Goal: Information Seeking & Learning: Understand process/instructions

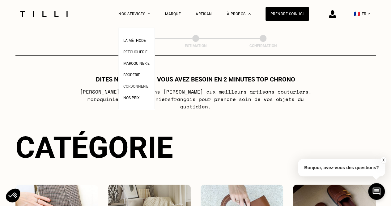
click at [145, 88] on span "Cordonnerie" at bounding box center [135, 86] width 25 height 4
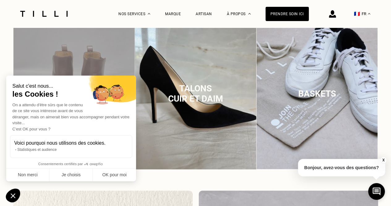
scroll to position [464, 0]
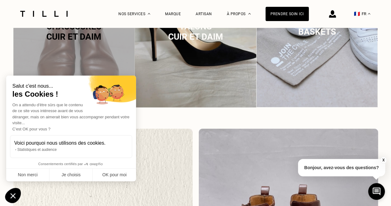
click at [17, 188] on icon "Fermer le widget sans consentement" at bounding box center [13, 194] width 16 height 15
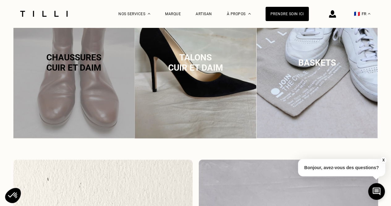
click at [70, 97] on div "Chaussures cuir et daim" at bounding box center [74, 63] width 122 height 154
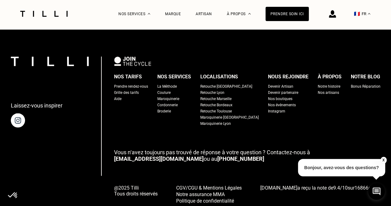
scroll to position [1836, 0]
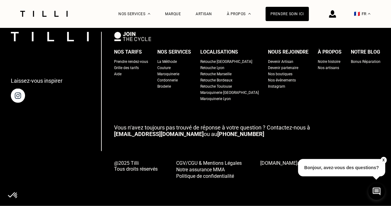
click at [137, 65] on div "Grille des tarifs" at bounding box center [126, 68] width 25 height 6
select select "FR"
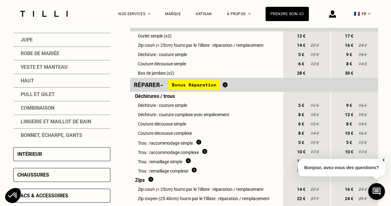
scroll to position [217, 0]
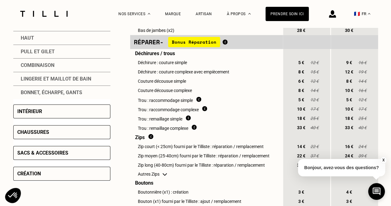
click at [45, 133] on div "Chaussures" at bounding box center [33, 132] width 32 height 6
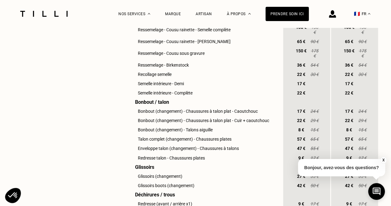
scroll to position [495, 0]
